Goal: Transaction & Acquisition: Purchase product/service

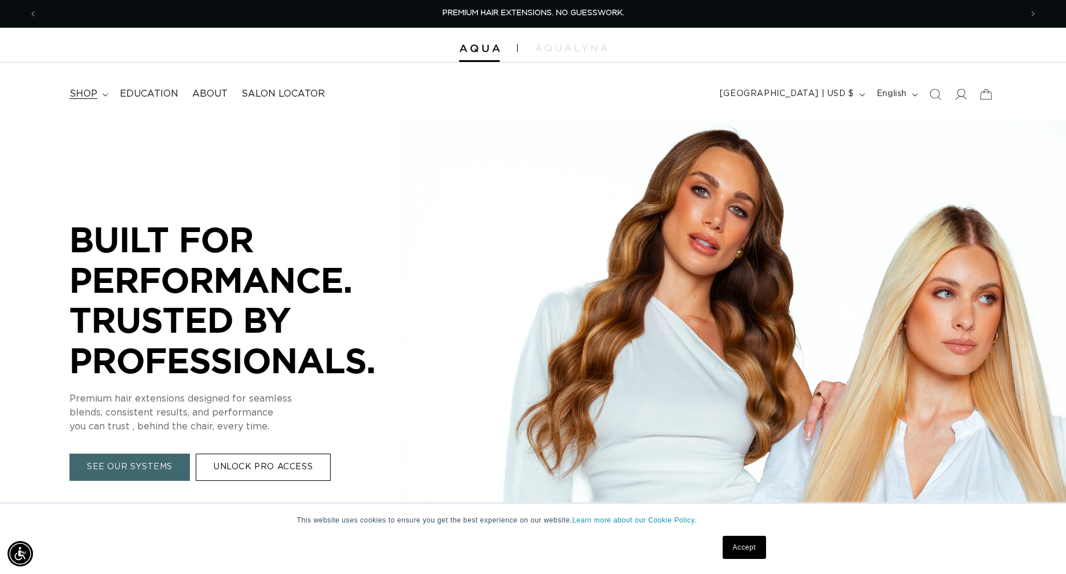
click at [102, 96] on icon at bounding box center [104, 94] width 5 height 3
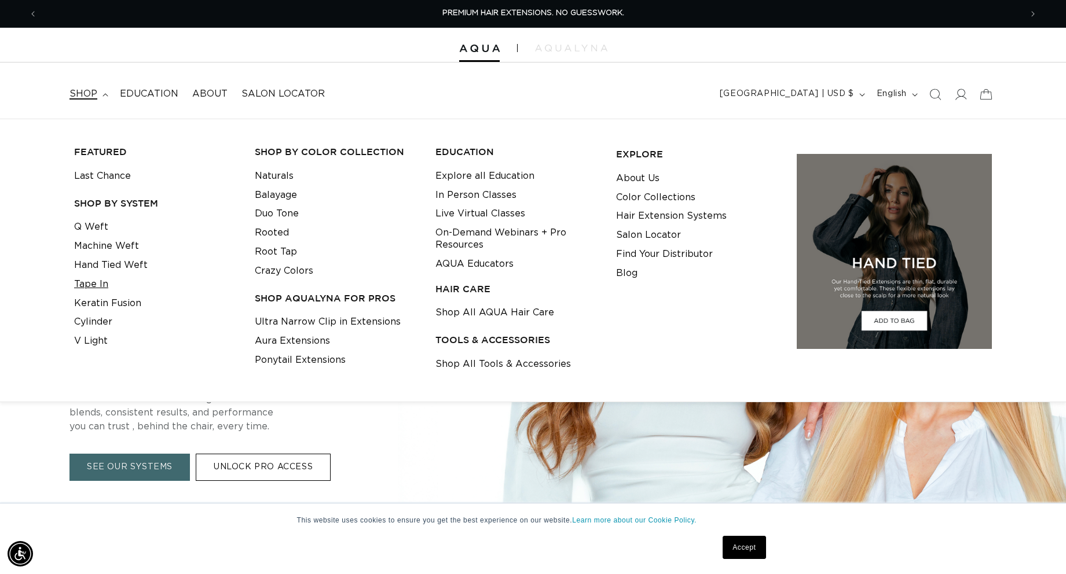
click at [74, 292] on link "Tape In" at bounding box center [91, 284] width 34 height 19
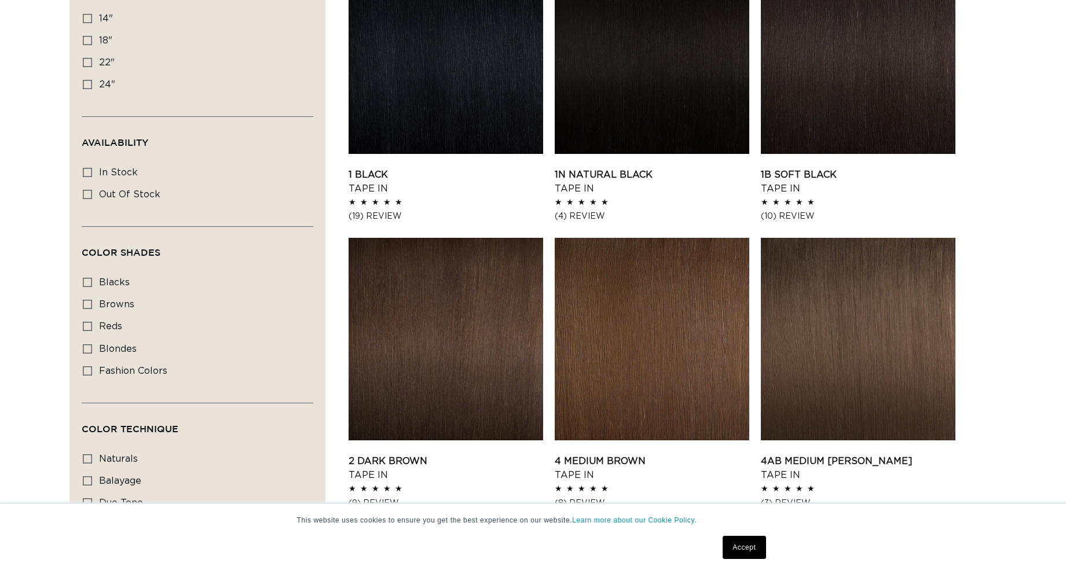
scroll to position [637, 0]
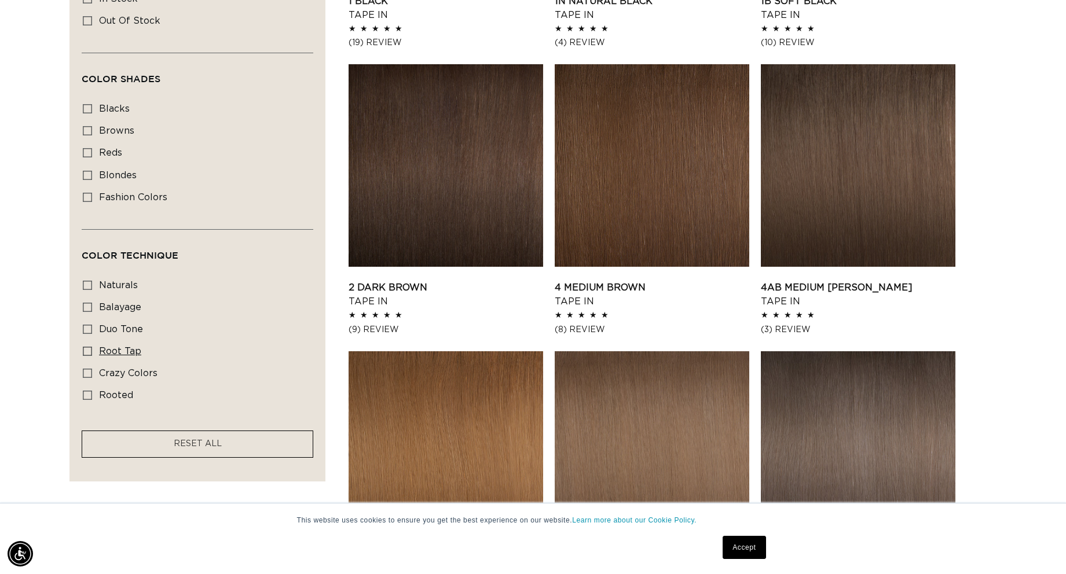
click at [83, 350] on icon at bounding box center [87, 351] width 9 height 9
click at [83, 350] on input "root tap root tap (6 products)" at bounding box center [87, 351] width 9 height 9
checkbox input "true"
click at [83, 331] on icon at bounding box center [87, 329] width 9 height 9
click at [83, 331] on input "duo tone duo tone (5 products)" at bounding box center [87, 329] width 9 height 9
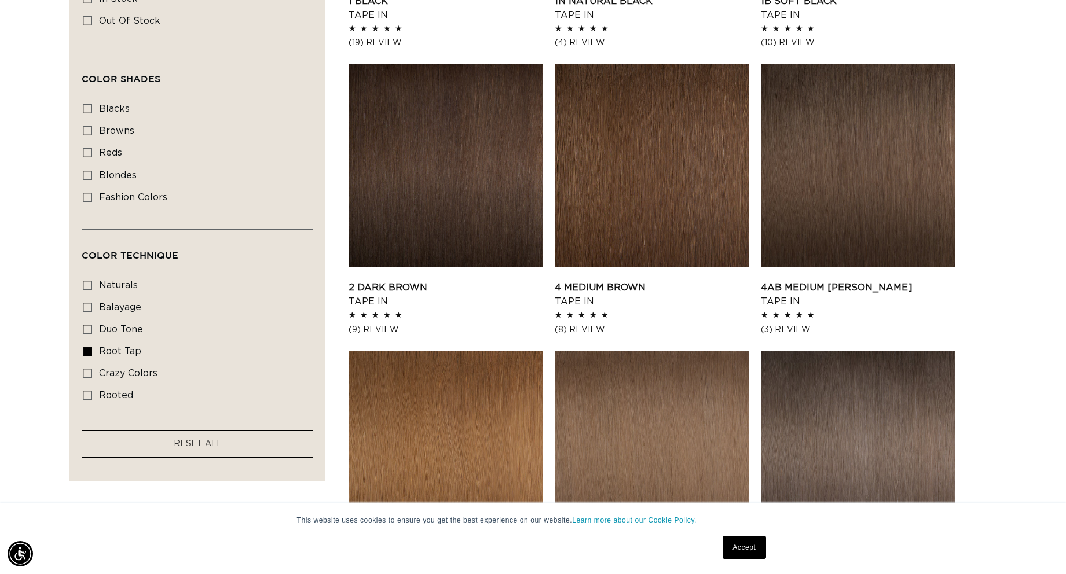
checkbox input "true"
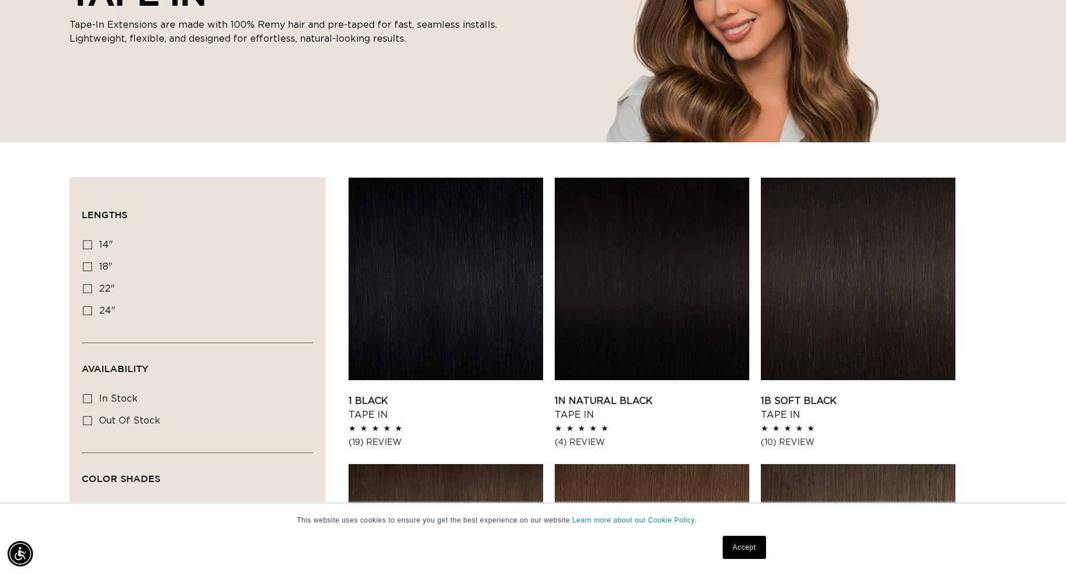
scroll to position [174, 0]
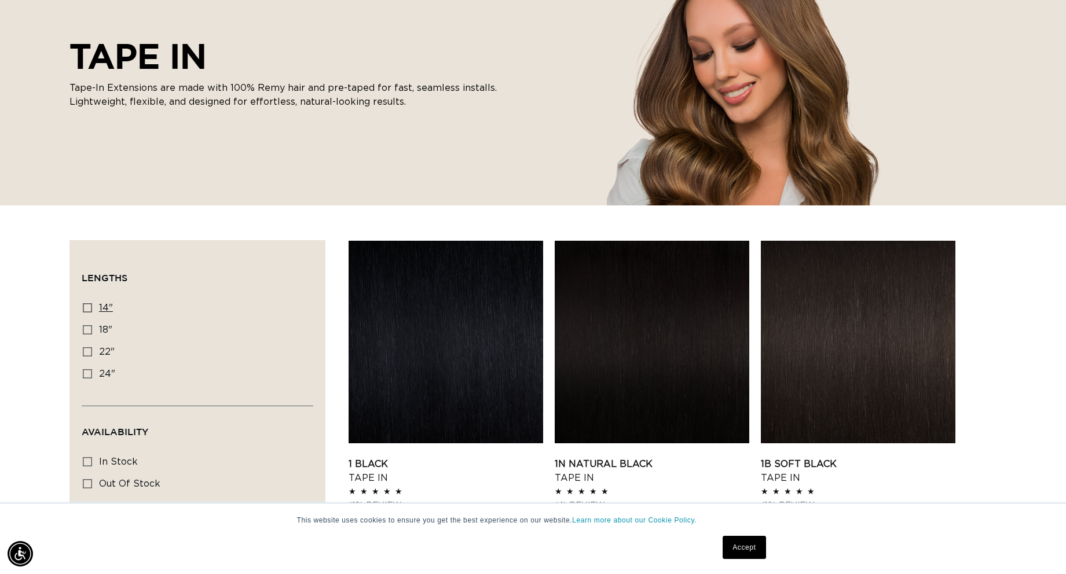
click at [83, 313] on icon at bounding box center [87, 307] width 9 height 9
click at [83, 313] on input "14" 14" (35 products)" at bounding box center [87, 307] width 9 height 9
checkbox input "true"
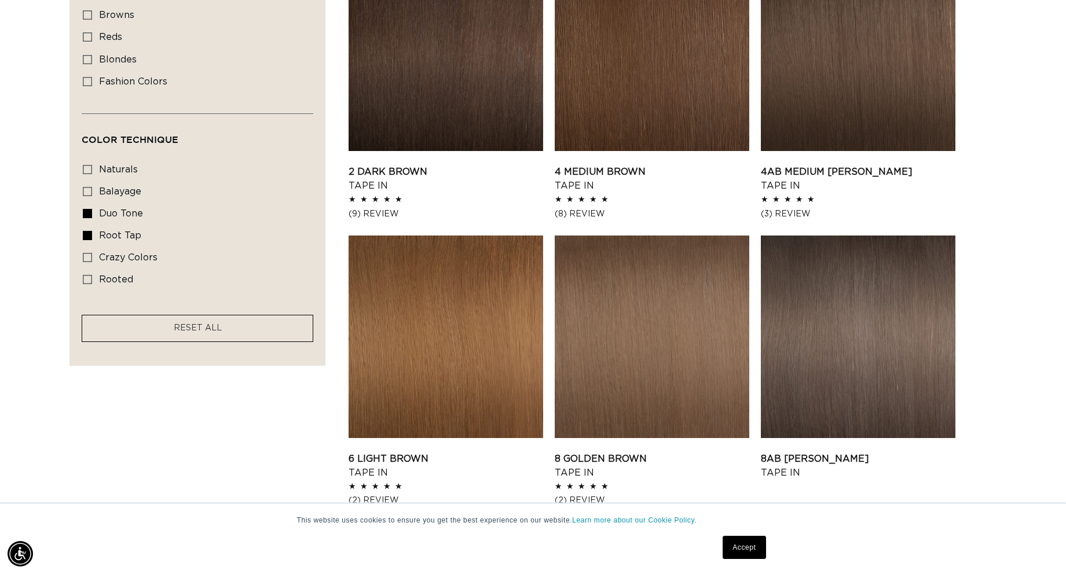
scroll to position [926, 0]
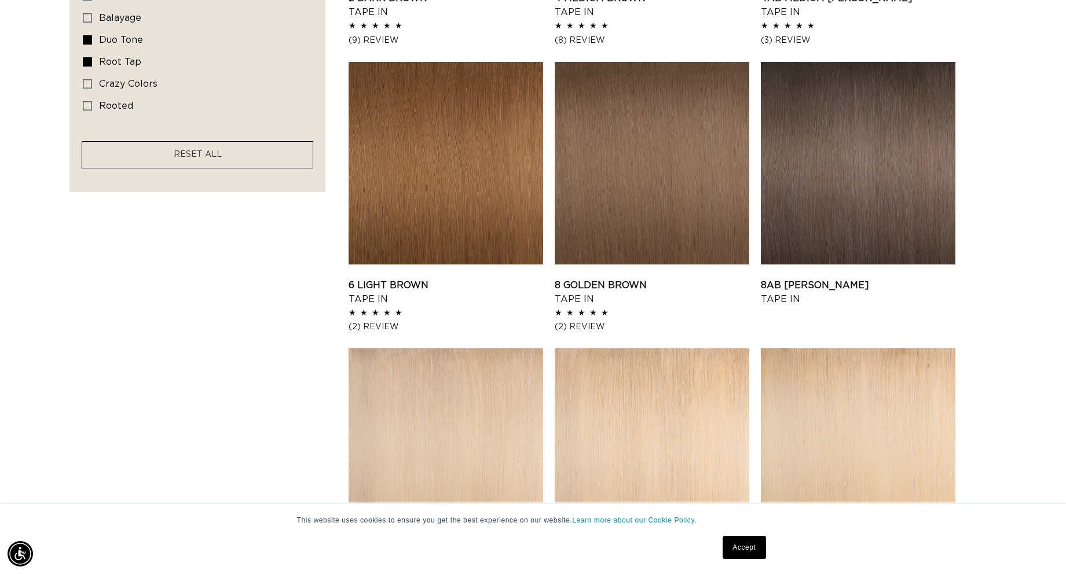
click at [743, 553] on link "Accept" at bounding box center [744, 547] width 43 height 23
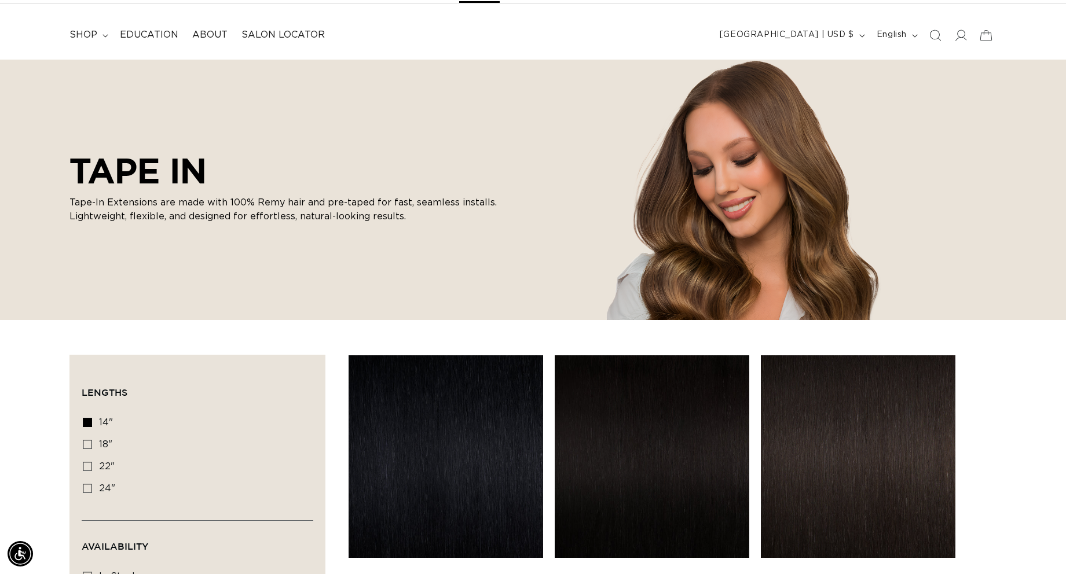
scroll to position [58, 0]
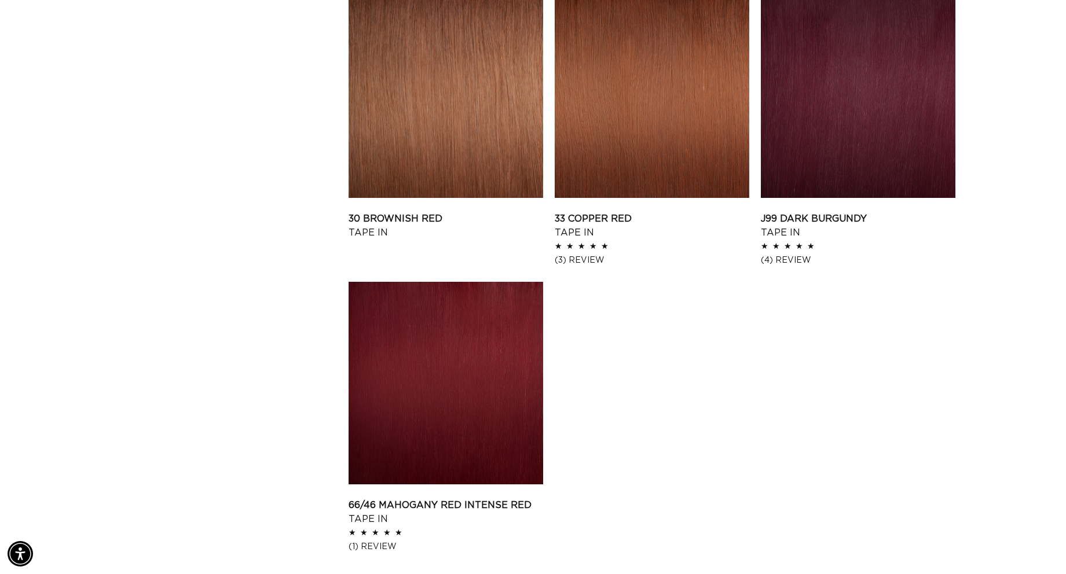
scroll to position [1795, 0]
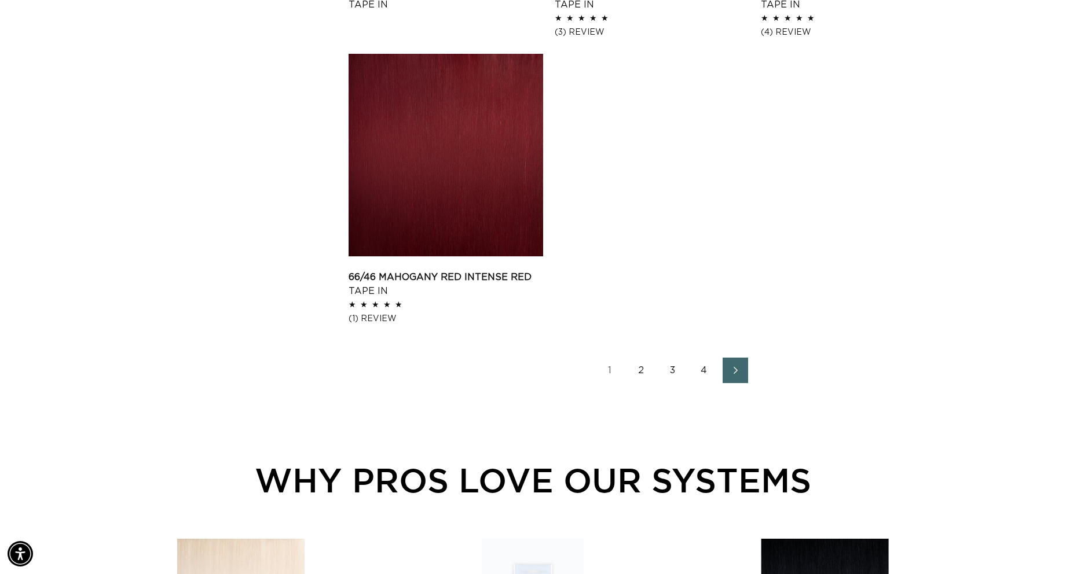
click at [633, 358] on link "2" at bounding box center [641, 370] width 25 height 25
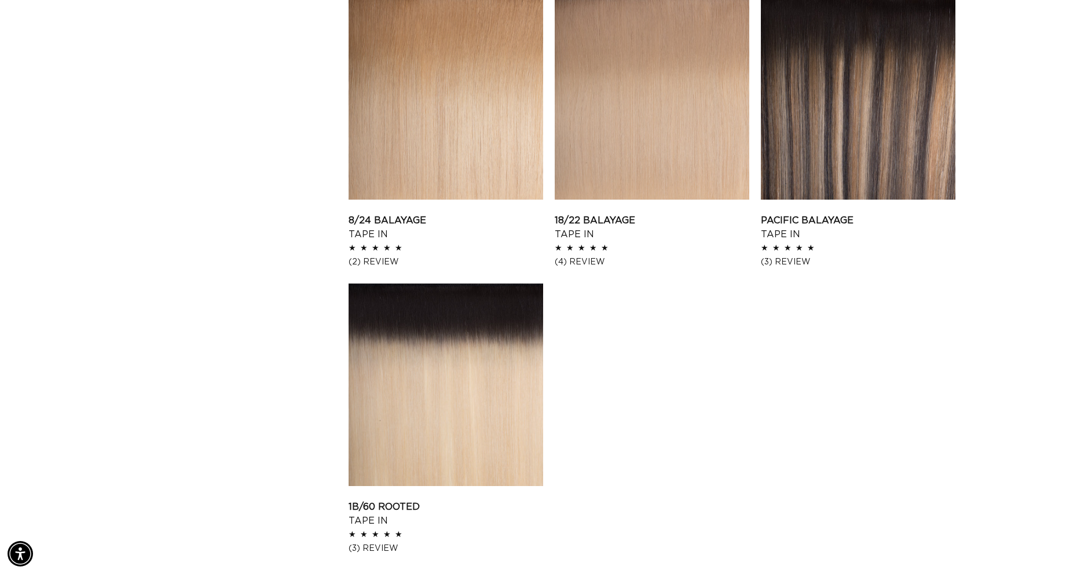
scroll to position [1621, 0]
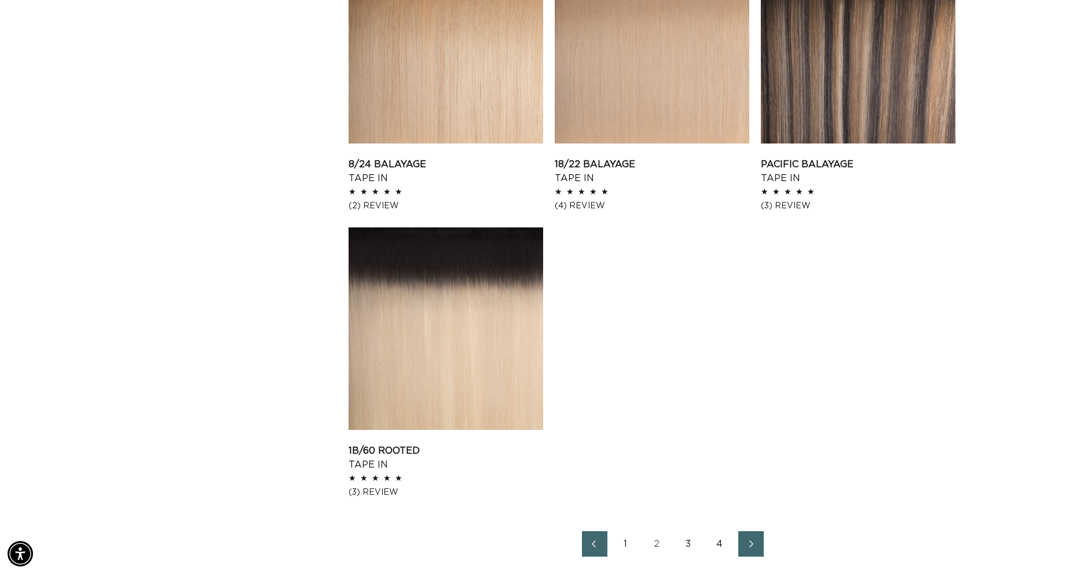
click at [683, 532] on link "3" at bounding box center [688, 544] width 25 height 25
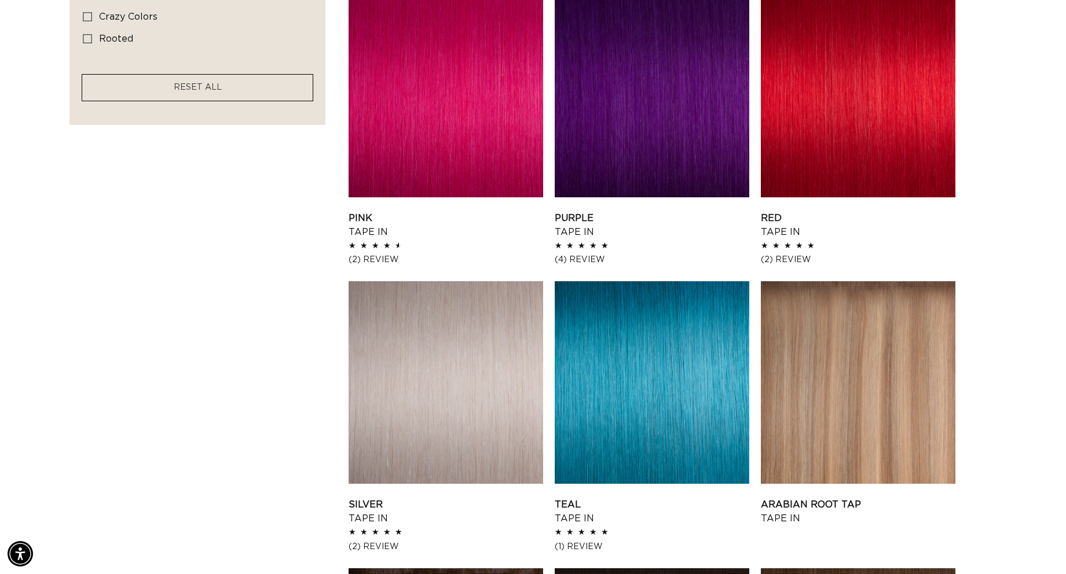
scroll to position [1158, 0]
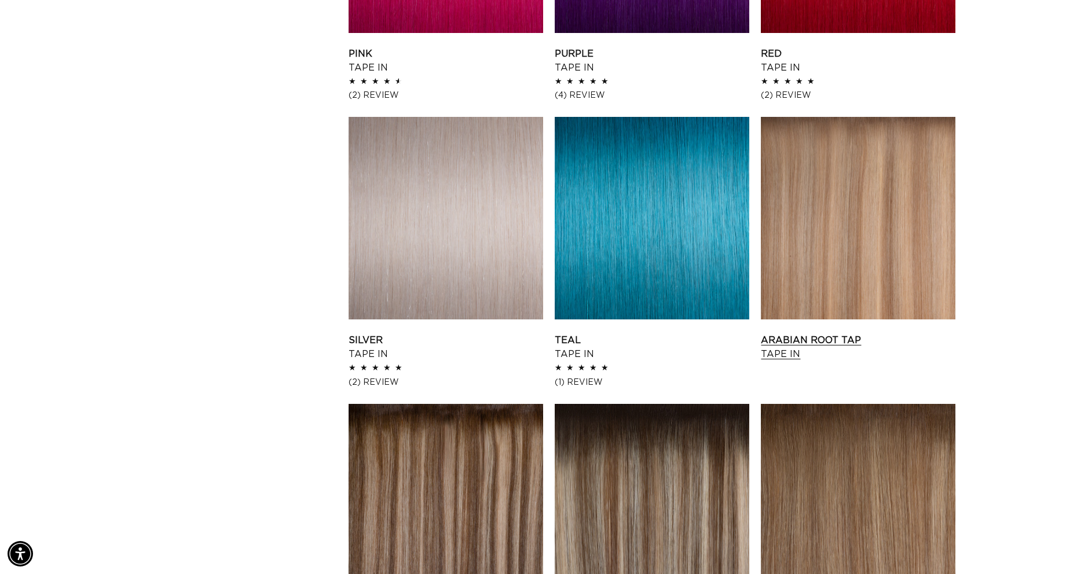
click at [842, 334] on link "Arabian Root Tap Tape In" at bounding box center [858, 348] width 195 height 28
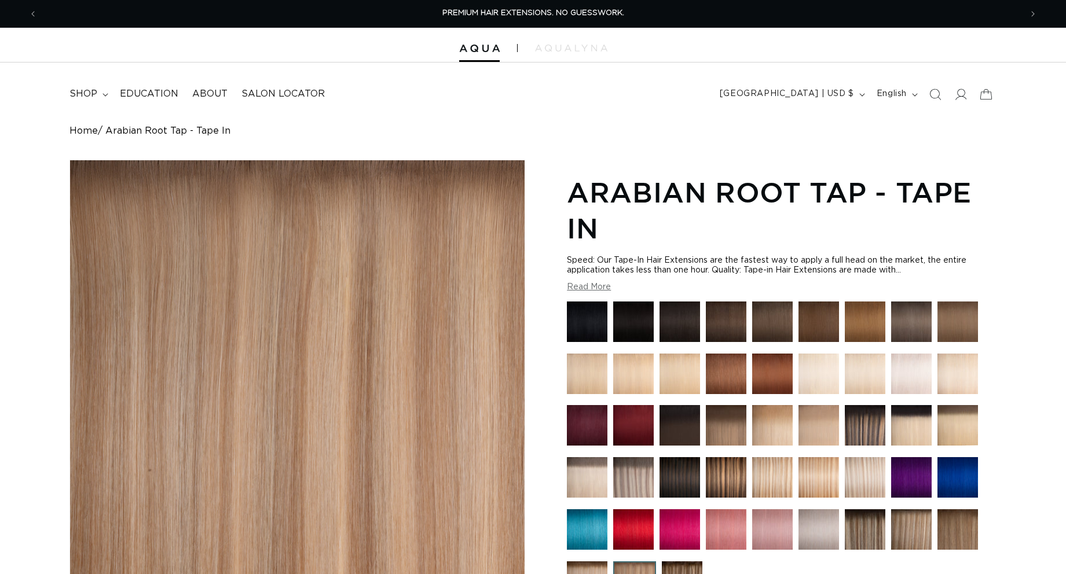
click at [69, 96] on span "shop" at bounding box center [83, 94] width 28 height 12
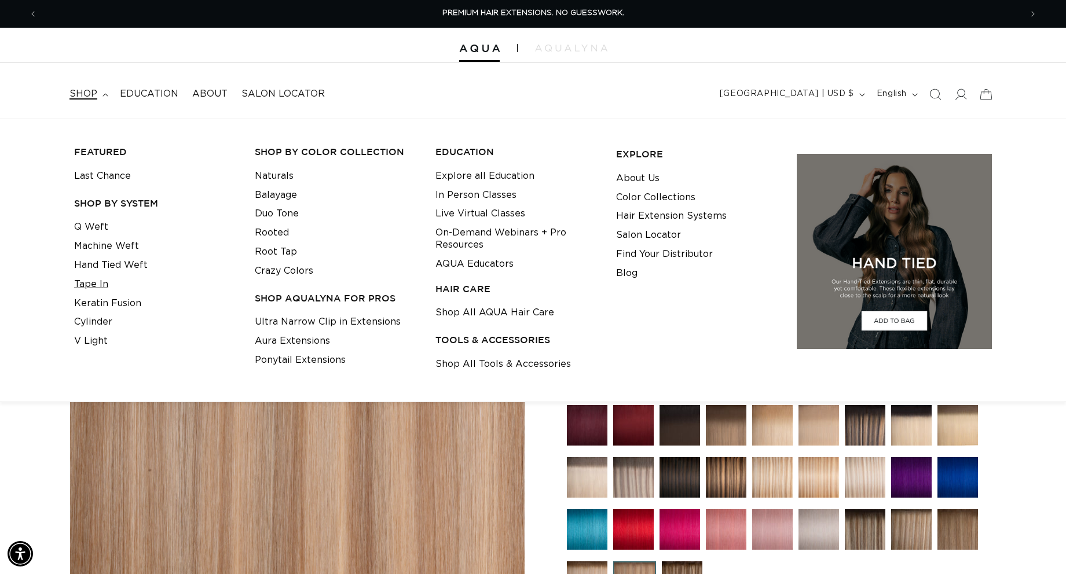
click at [74, 294] on link "Tape In" at bounding box center [91, 284] width 34 height 19
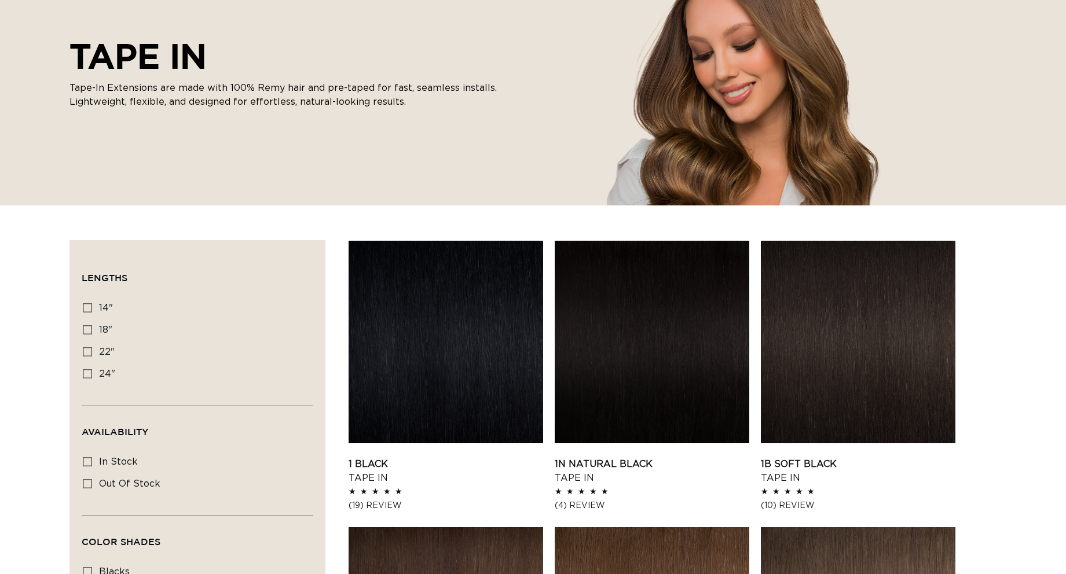
scroll to position [174, 0]
click at [83, 312] on icon at bounding box center [87, 307] width 9 height 9
click at [83, 312] on input "14" 14" (35 products)" at bounding box center [87, 307] width 9 height 9
checkbox input "true"
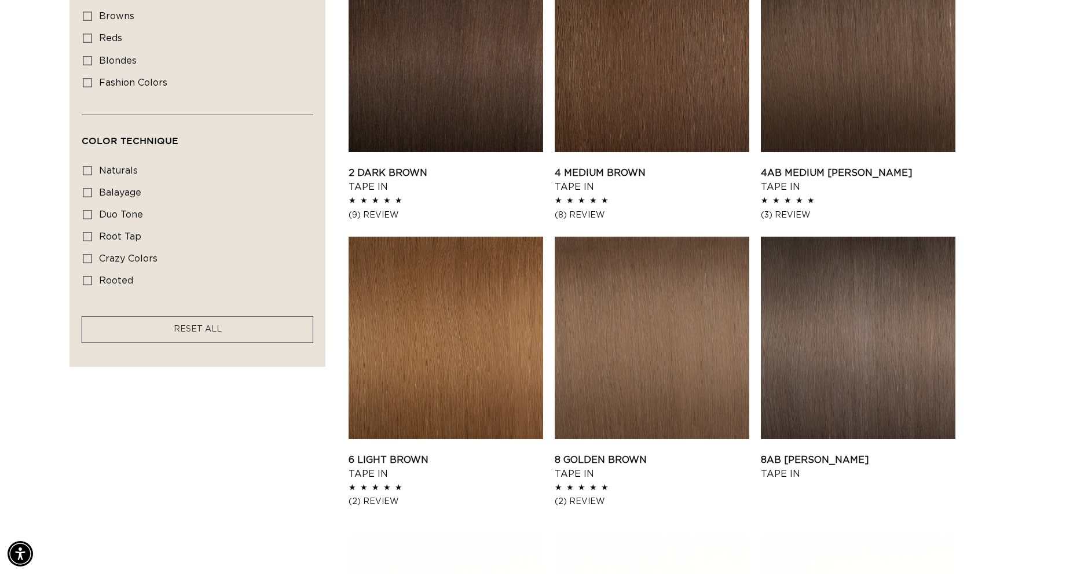
scroll to position [753, 0]
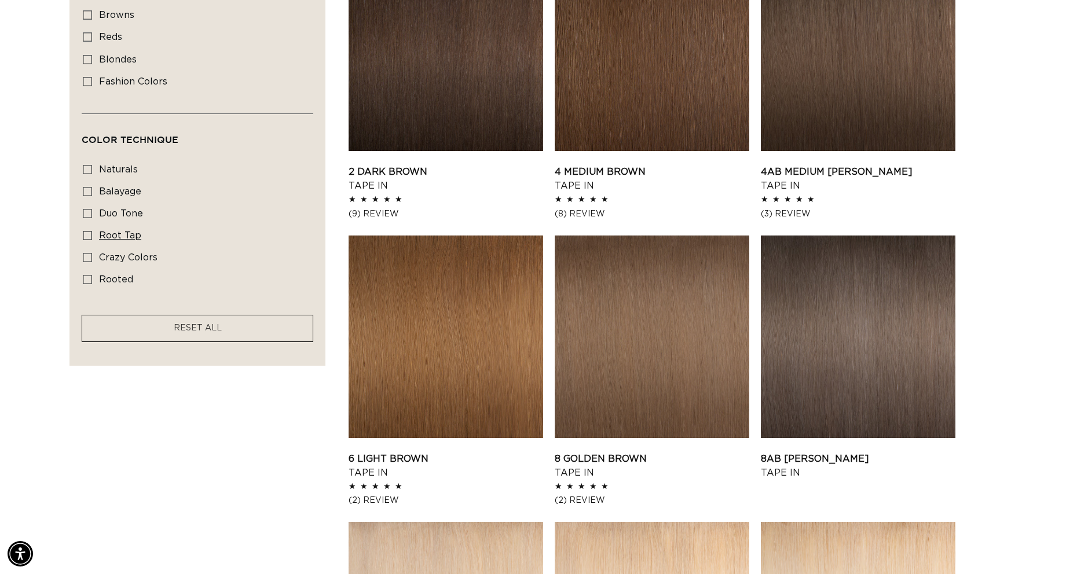
click at [83, 239] on icon at bounding box center [87, 235] width 9 height 9
click at [83, 239] on input "root tap root tap (6 products)" at bounding box center [87, 235] width 9 height 9
checkbox input "true"
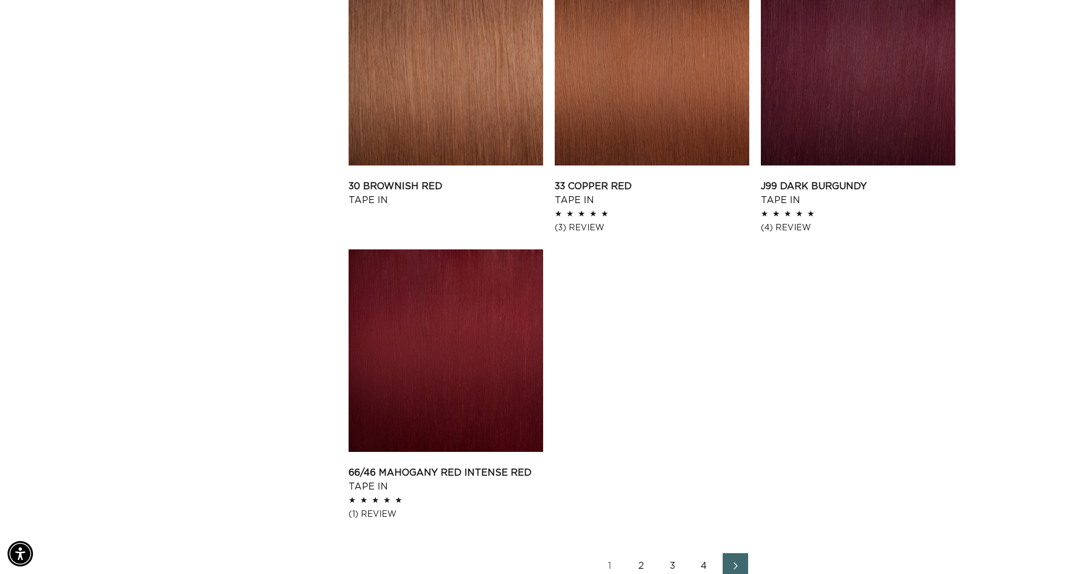
scroll to position [1795, 0]
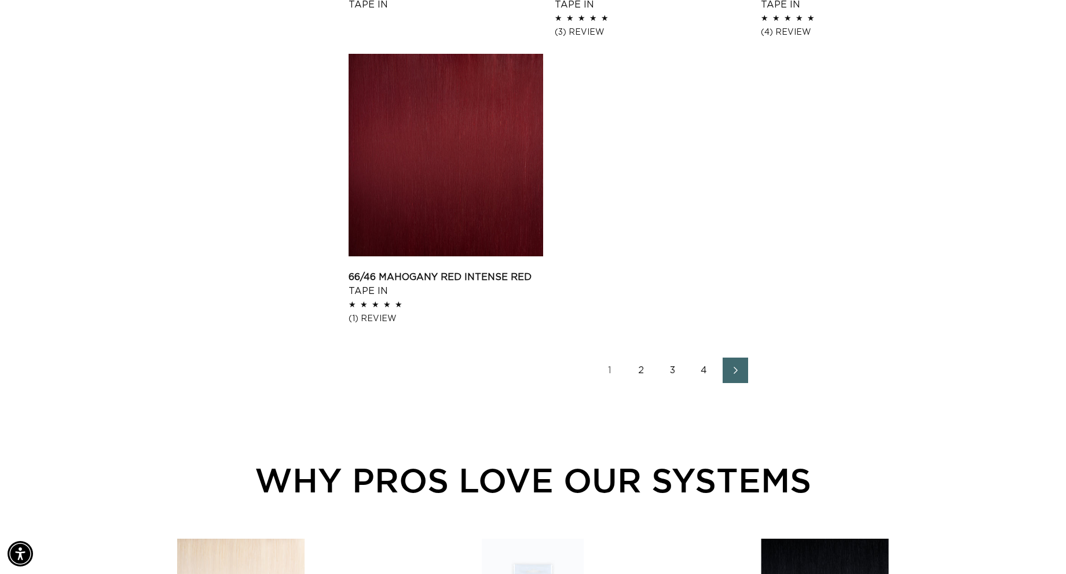
click at [634, 358] on link "2" at bounding box center [641, 370] width 25 height 25
